Goal: Task Accomplishment & Management: Complete application form

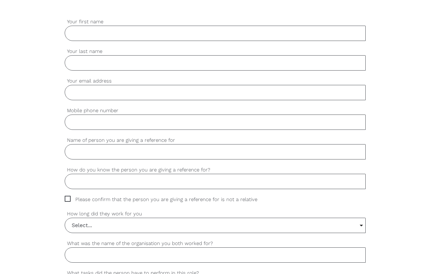
scroll to position [159, 0]
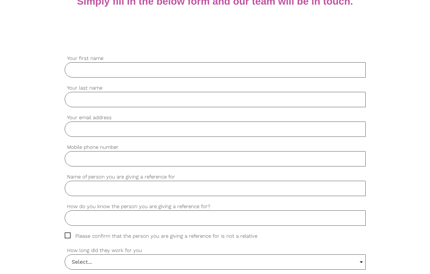
click at [90, 65] on input "Your first name" at bounding box center [215, 69] width 301 height 15
type input "[PERSON_NAME]"
type input "Greffe"
type input "[EMAIL_ADDRESS][DOMAIN_NAME]"
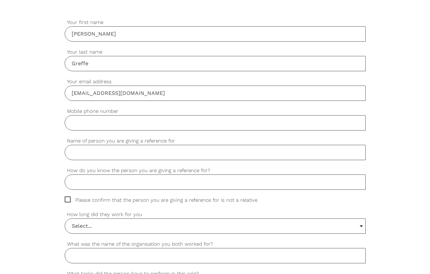
click at [91, 126] on input "Mobile phone number" at bounding box center [215, 122] width 301 height 15
type input "0466115918"
type input "[PERSON_NAME]"
type input "He has worked for me and is a friend"
click at [65, 197] on input "Please confirm that the person you are giving a reference for is not a relative" at bounding box center [67, 199] width 4 height 4
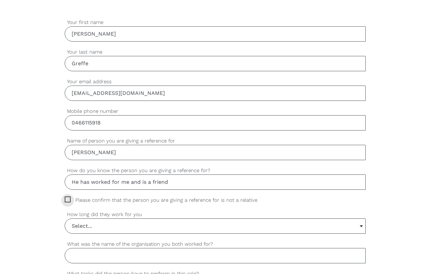
checkbox input "true"
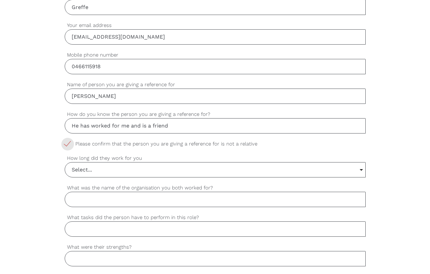
scroll to position [256, 0]
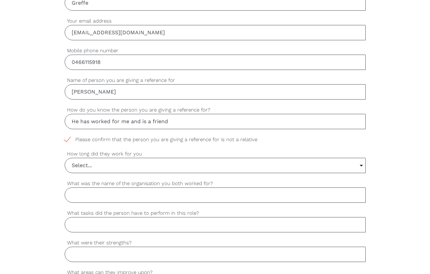
click at [149, 165] on input "Select..." at bounding box center [215, 165] width 300 height 15
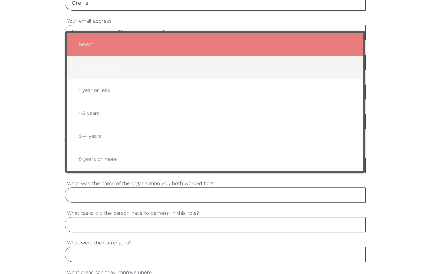
click at [132, 70] on span "6 months or less" at bounding box center [215, 67] width 283 height 16
type input "6 months or less"
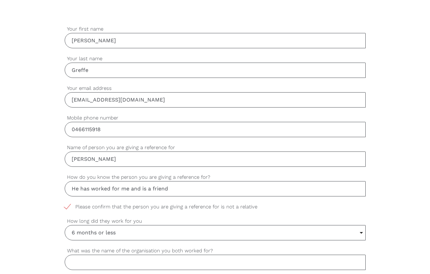
scroll to position [0, 0]
